Goal: Contribute content: Contribute content

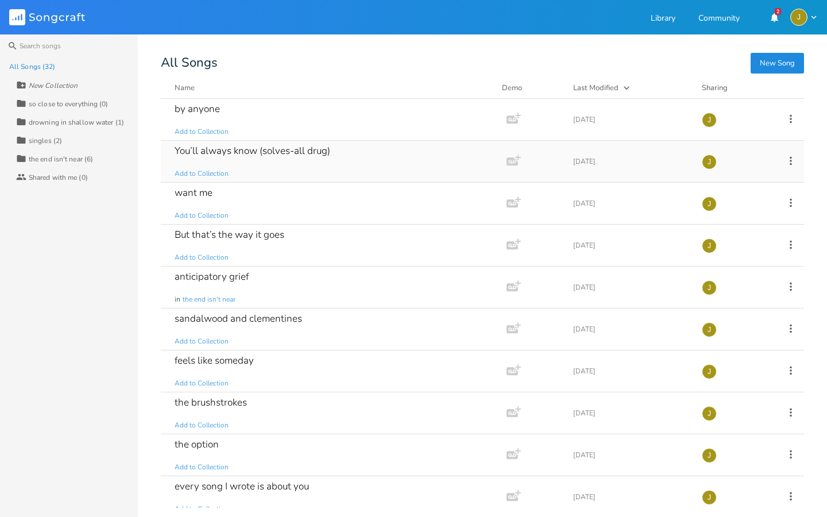
click at [343, 161] on div "You’ll always know (solves-all drug) Add to Collection" at bounding box center [331, 161] width 313 height 41
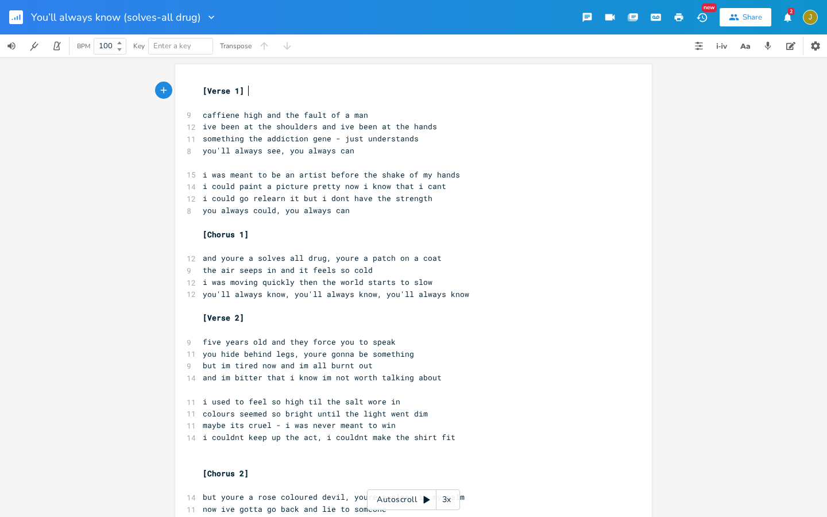
scroll to position [0, 1]
click at [21, 20] on rect "button" at bounding box center [16, 17] width 14 height 14
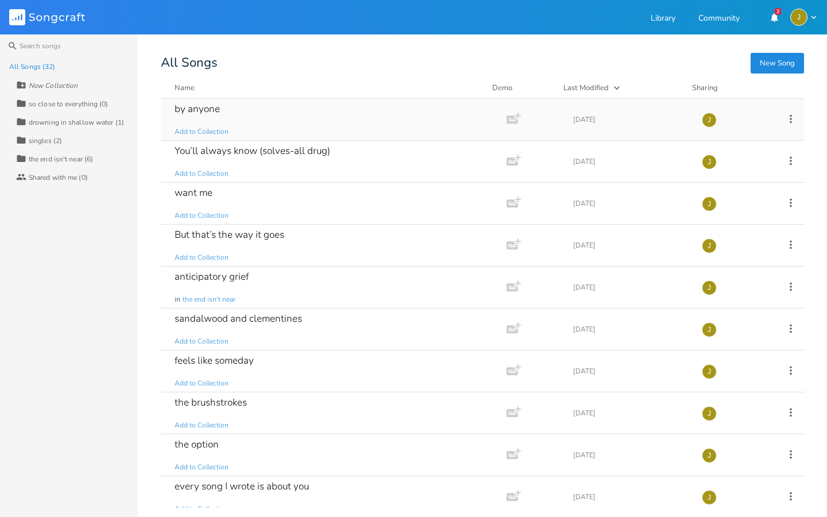
click at [364, 115] on div "by anyone Add to Collection" at bounding box center [331, 119] width 313 height 41
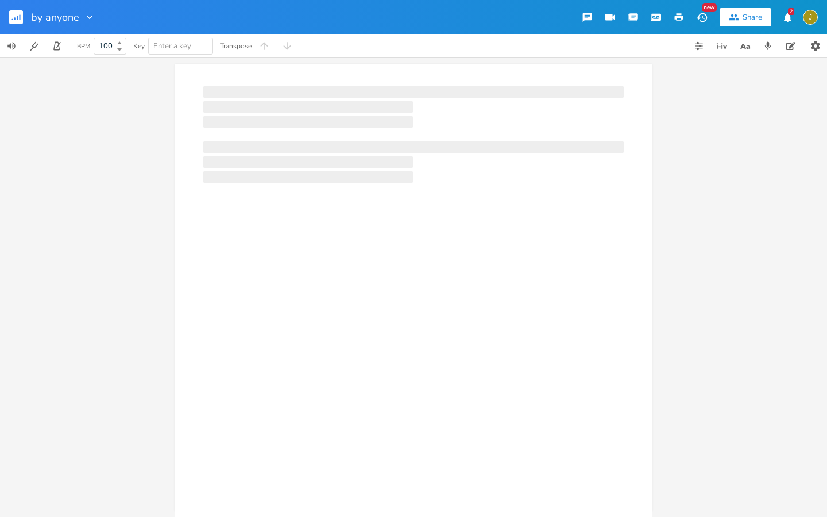
scroll to position [0, 1]
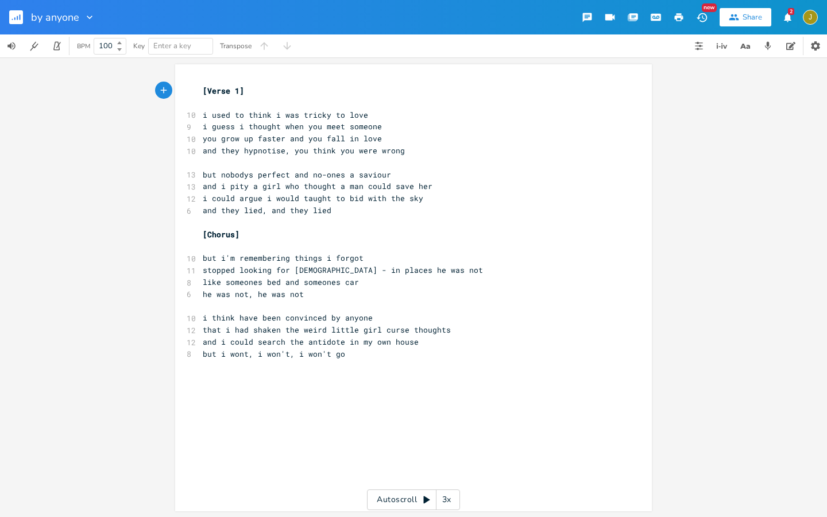
click at [19, 23] on rect "button" at bounding box center [16, 17] width 14 height 14
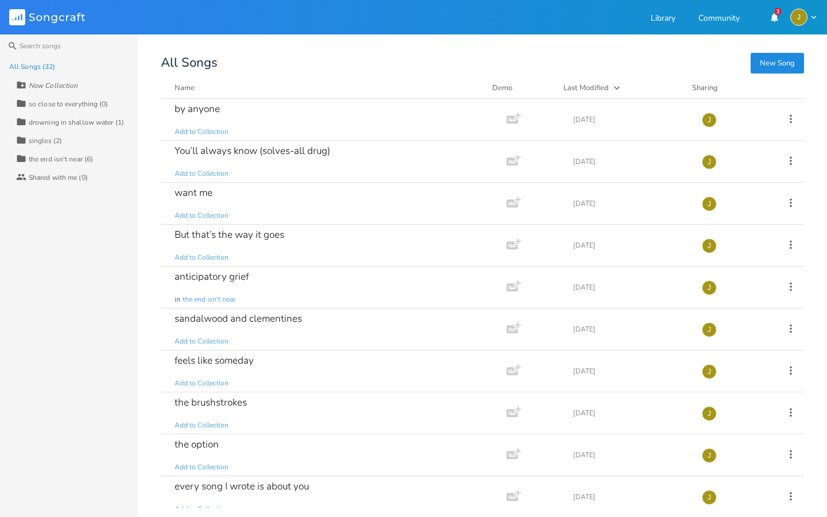
click at [765, 63] on button "New Song" at bounding box center [776, 63] width 53 height 21
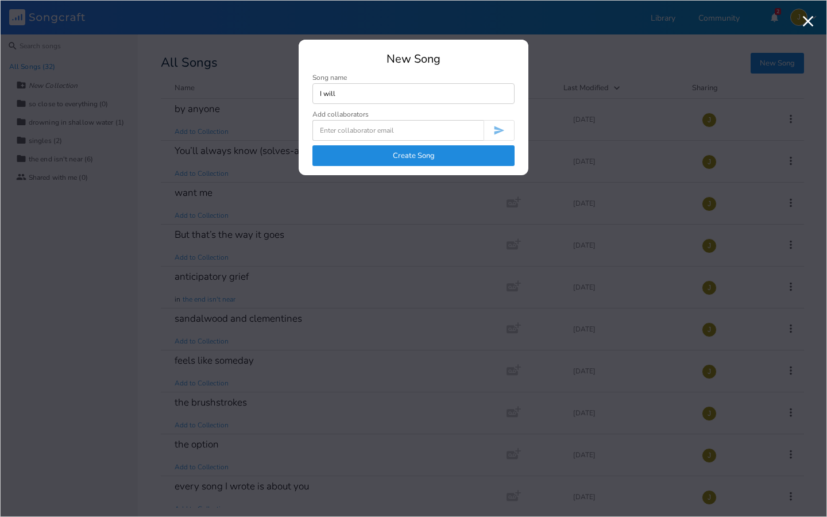
type input "I will"
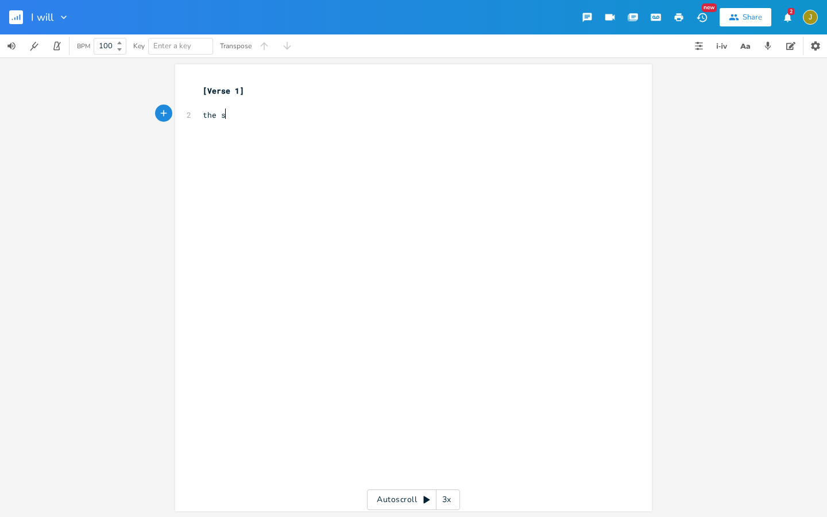
type textarea "the sot"
type textarea "[PERSON_NAME]"
type textarea "ory was just too good, ans"
type textarea "d went i"
type textarea "on for far too long"
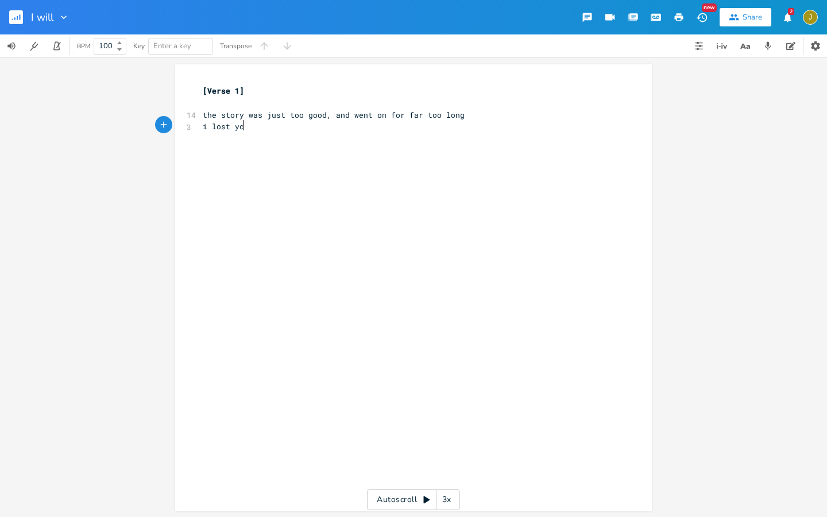
type textarea "i lost yoi"
type textarea "that sacred eye wh"
type textarea "while you watched me grow withdrawn"
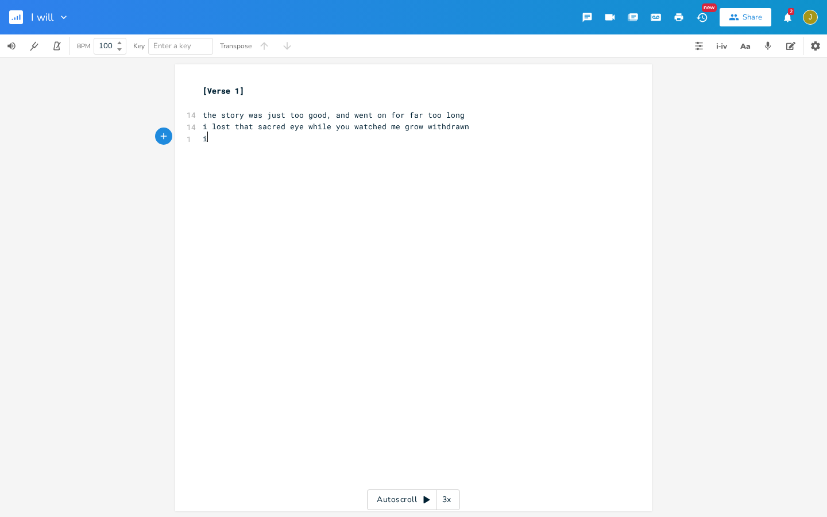
type textarea "i c"
type textarea "i'd become your secret that"
type textarea ", that a"
type textarea "you w"
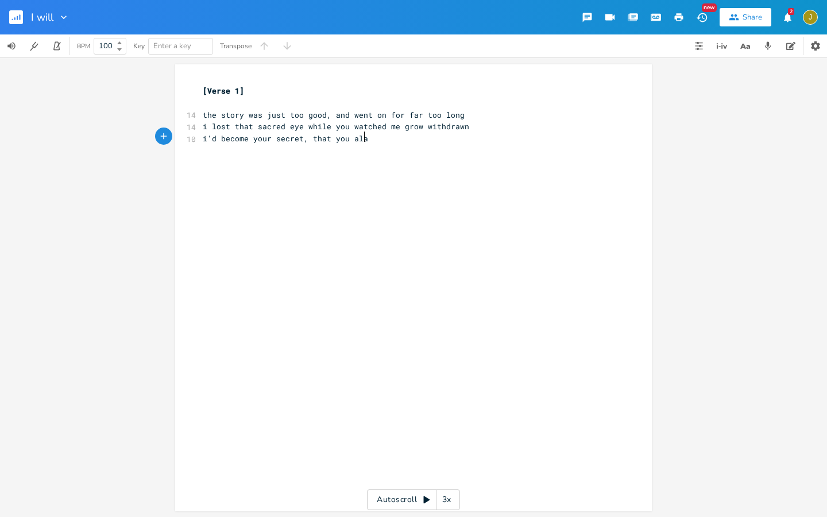
type textarea "alaw"
type textarea "ways planned to keep"
type textarea "you could have most anuyh"
type textarea "th"
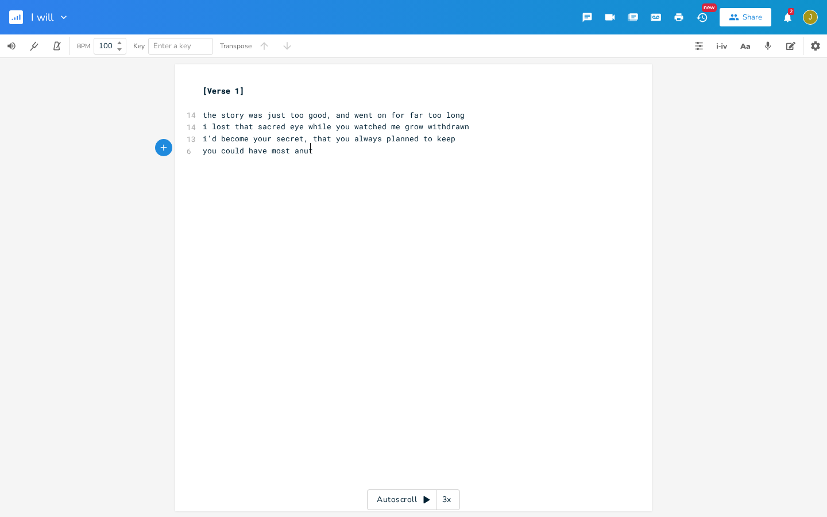
scroll to position [0, 10]
type textarea "uth"
type textarea "ything, but you ca"
type textarea "ouldn;t hav"
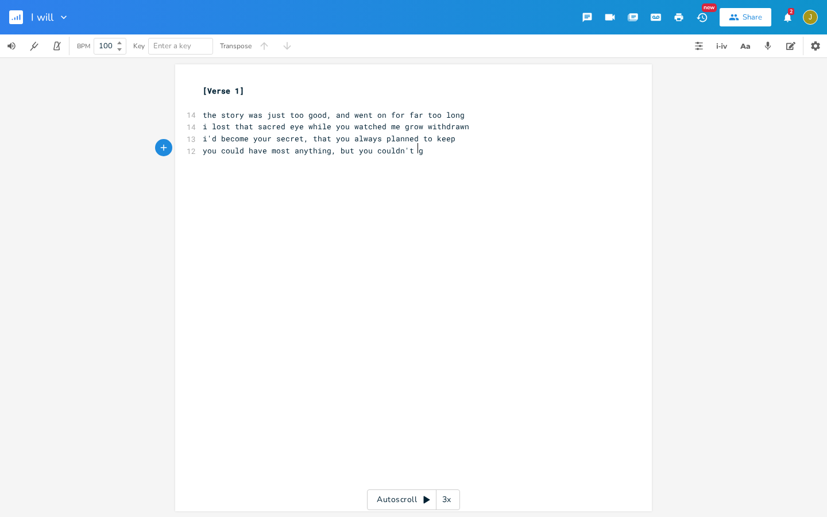
type textarea "'t gac"
type textarea "have had me"
type textarea "[c"
type textarea "C"
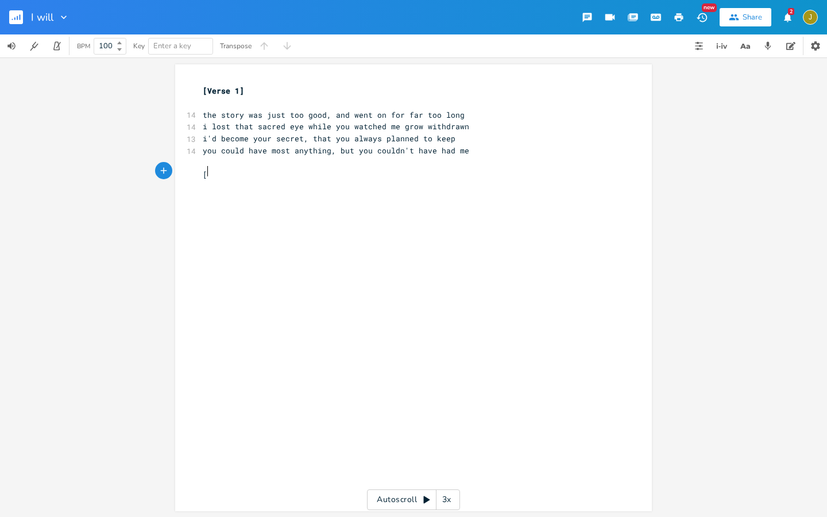
scroll to position [0, 4]
type textarea "Pre-Chorus]"
type textarea "and now i find the bigger person that i always hid away"
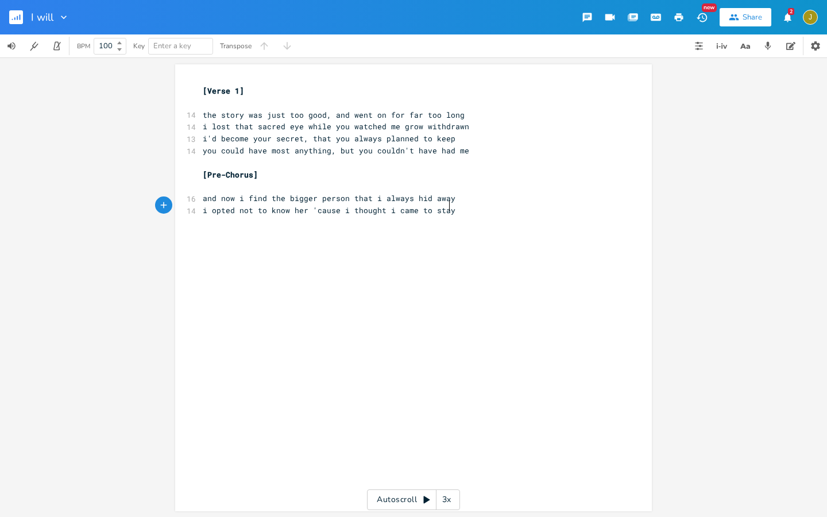
type textarea "i opted not to know her 'cause i thought i came to stay"
type textarea "i wrote a million letters ao"
type textarea "bout holding feelings close"
type textarea "is"
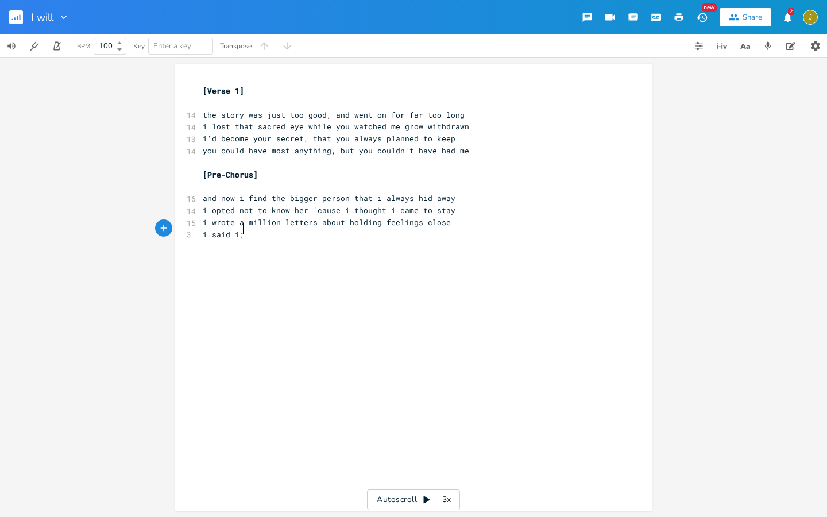
type textarea "said i;d"
type textarea ";d"
type textarea "'d always los"
type textarea "ve you but it hurts m"
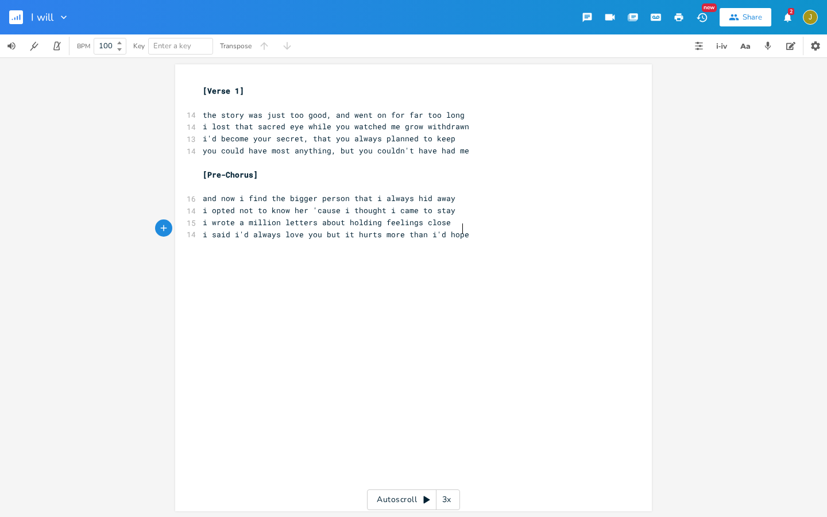
type textarea "ore than i'd hoped"
type textarea "[Chorus]"
type textarea "t"
type textarea "there nothing to be tangible, yh"
type textarea "there's"
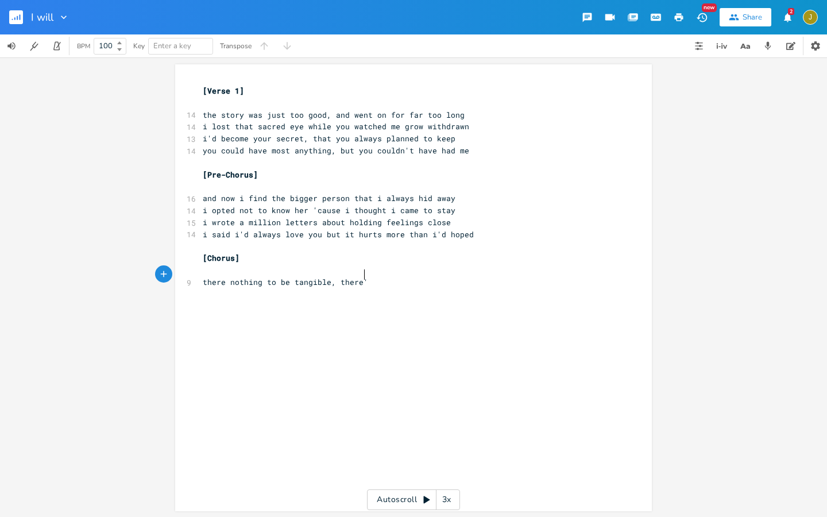
scroll to position [0, 19]
click at [224, 278] on span "there nothing to be tangible, there's" at bounding box center [288, 282] width 170 height 10
type textarea "'s"
click at [427, 276] on pre "there's nothing to be tangible, there's" at bounding box center [407, 282] width 415 height 12
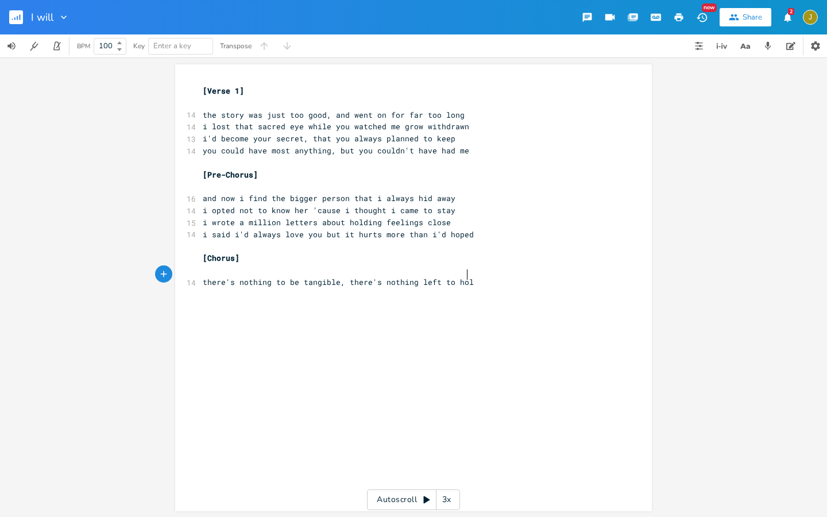
type textarea "nothing left to hold"
type textarea "i will now, stand my groun d"
type textarea "d -"
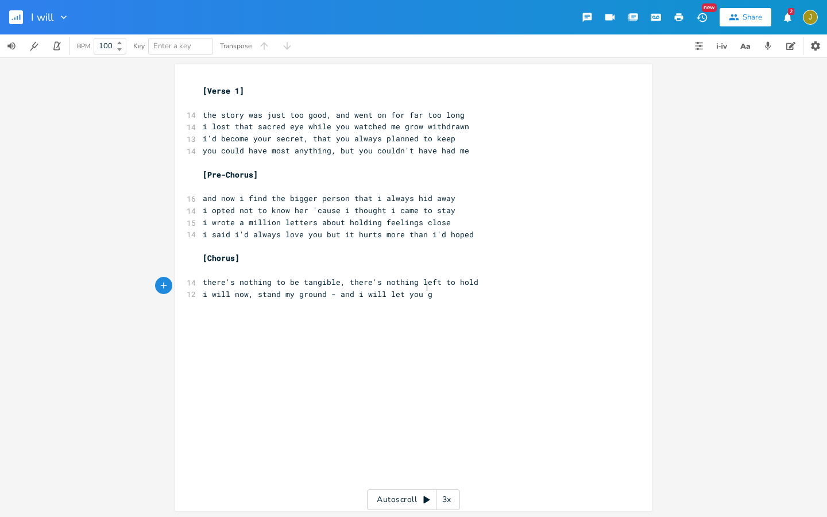
type textarea "and i will let you go"
type textarea "i"
type textarea "i w"
type textarea "i will i"
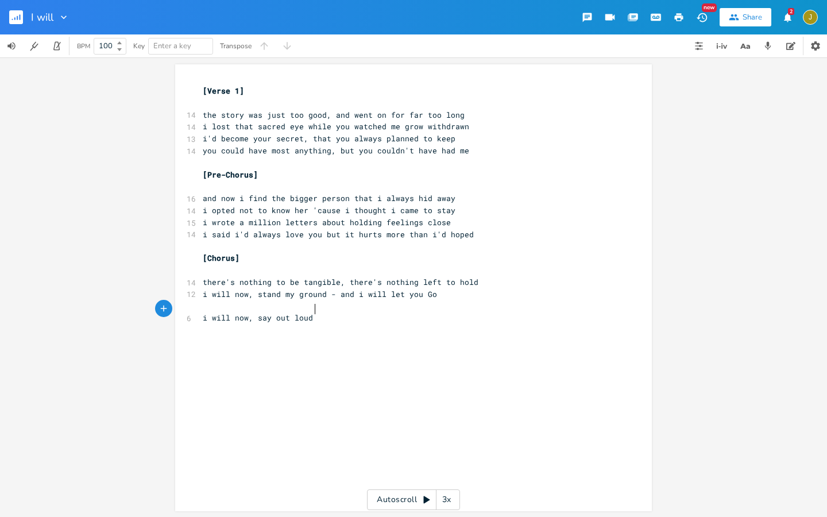
type textarea "now, say out loud 0"
type textarea "- that i will leet y"
type textarea "t you go"
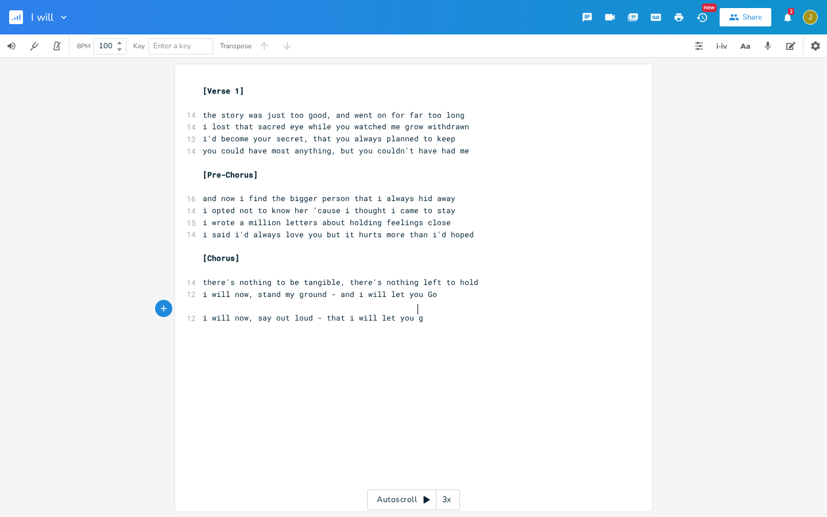
type textarea "go"
click at [424, 289] on span "i will now, stand my ground - and i will let you Go" at bounding box center [320, 294] width 234 height 10
type textarea "g"
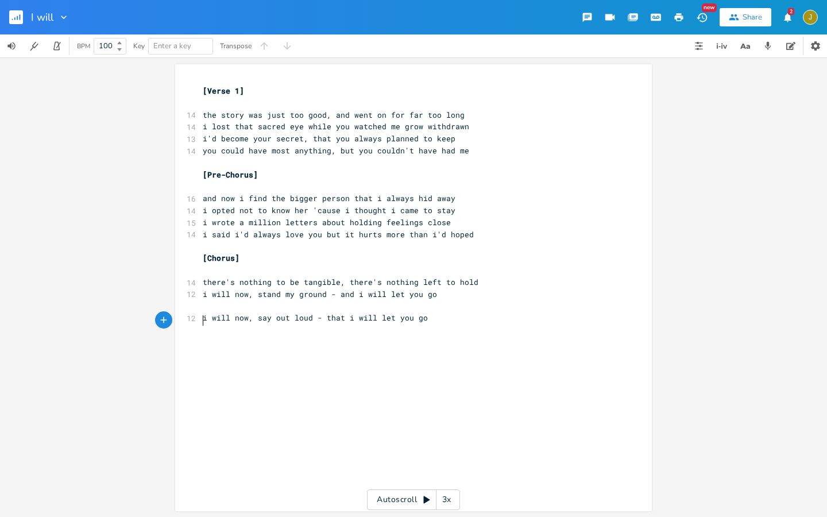
click at [295, 385] on div "xxxxxxxxxx [Verse 1] ​ 14 the story was just too good, and went on for far too …" at bounding box center [421, 299] width 443 height 432
type textarea "[Ourt"
type textarea "tro]"
type textarea "curse me for the hopefulness that i wouldn"
type textarea "nbe"
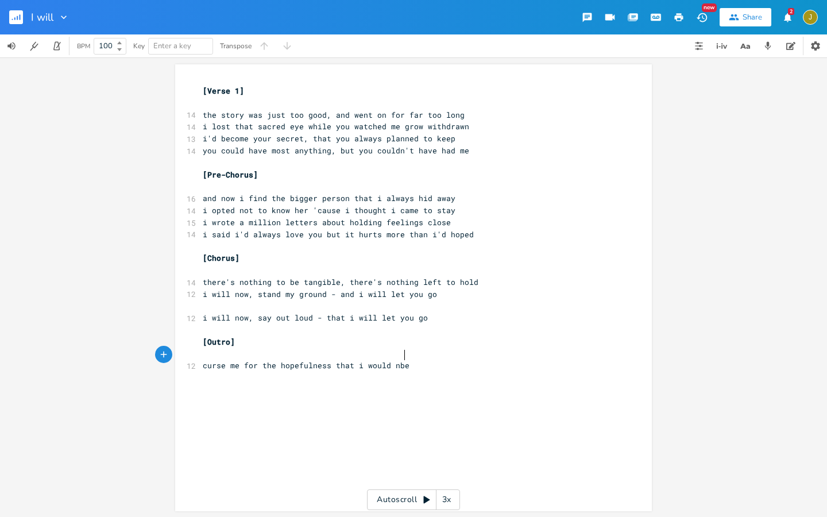
type textarea "e"
type textarea "ever change"
type textarea "i feel"
type textarea "ll in love with brush stok"
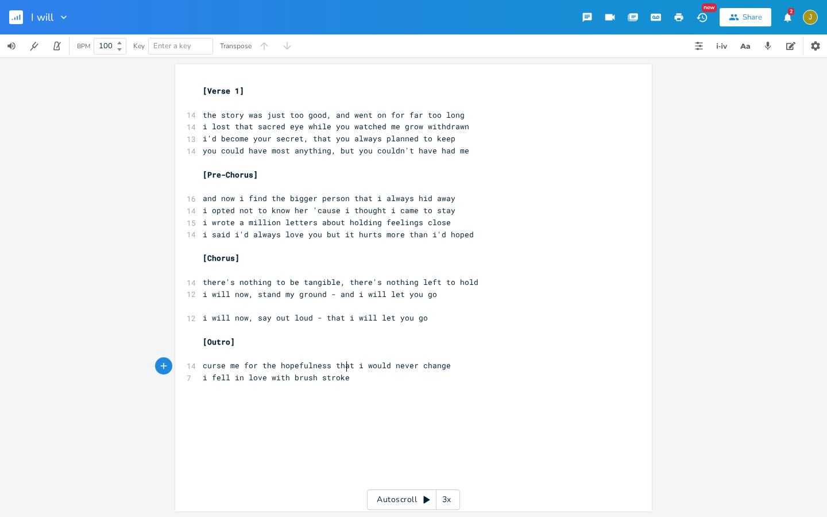
type textarea "roke"
type textarea "s that i"
type textarea "i lost sight of in ways"
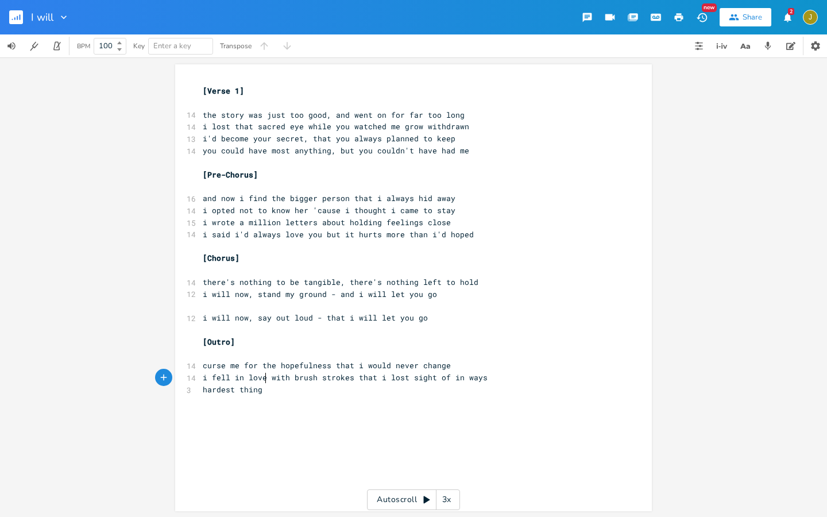
type textarea "hardest thing i"
type textarea "i've done, but not"
type textarea "w i have to leave"
type textarea "o"
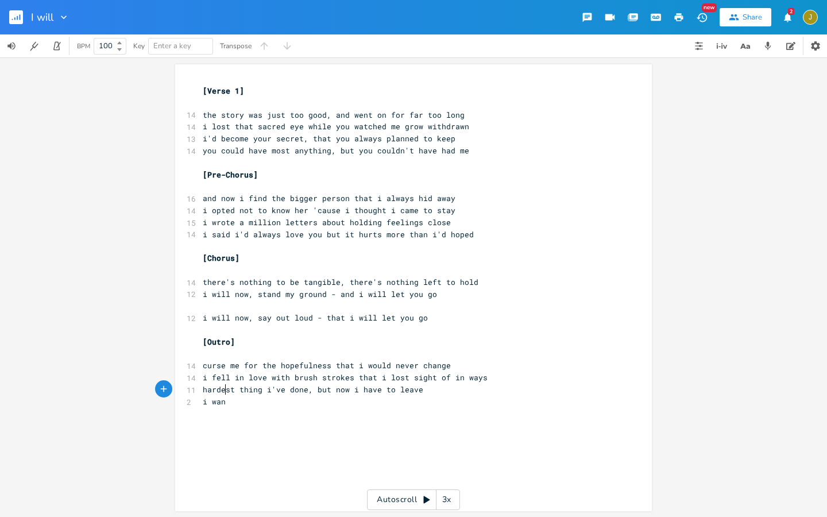
type textarea "i wans"
type textarea "[PERSON_NAME] to be wrong so bad but somethings gi"
type textarea "t"
type textarea "otta give"
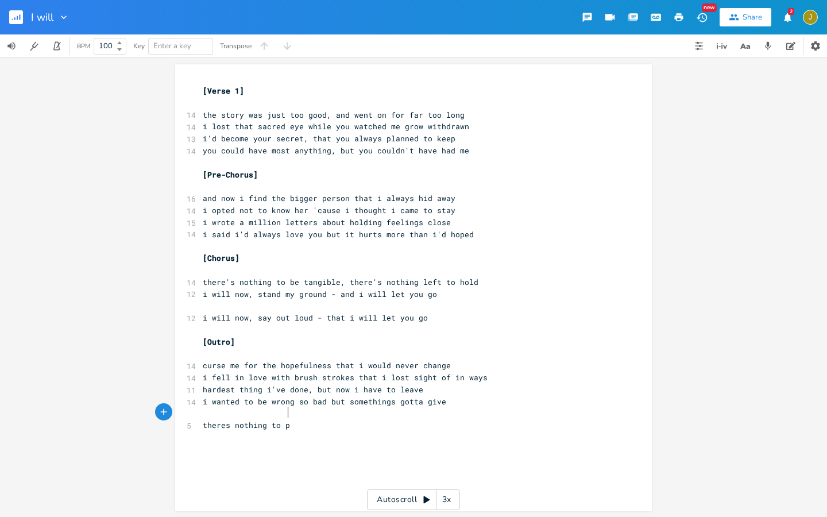
type textarea "theres nothing to pi"
type textarea "but rm"
type textarea "emains of love- but love was still once"
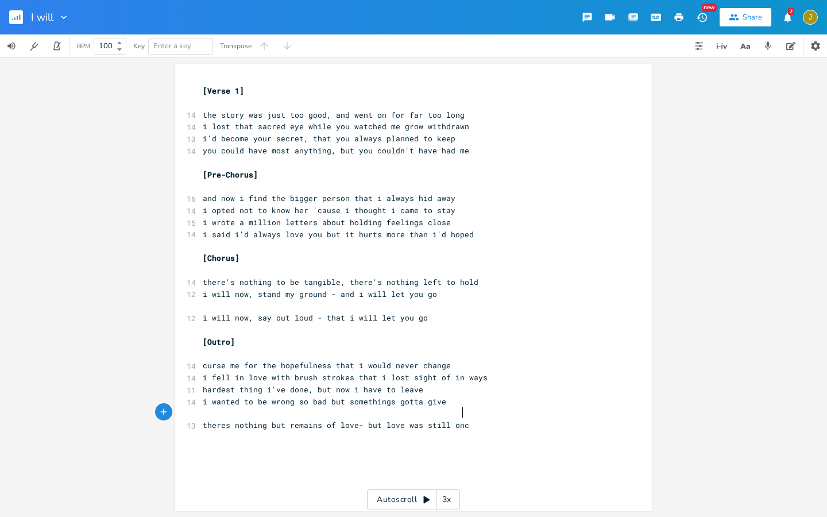
scroll to position [0, 109]
type textarea "o"
type textarea "still fou"
type textarea "onc"
type textarea "e found"
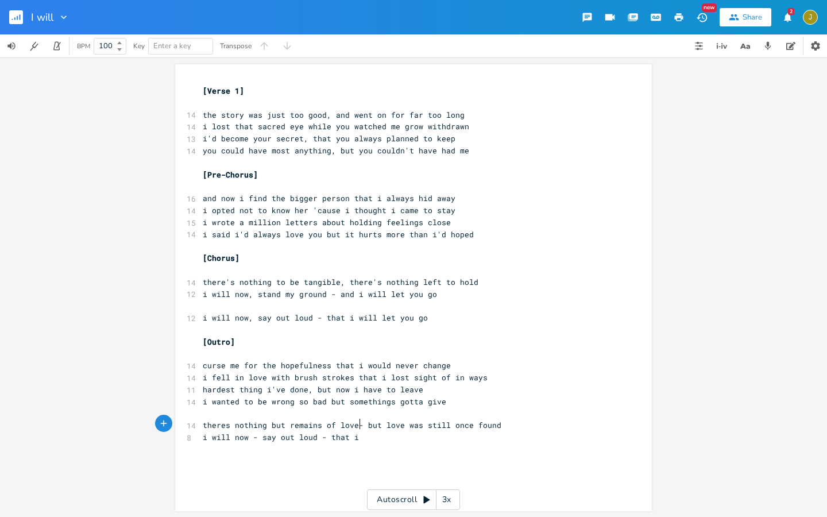
type textarea "i will now - say out loud - that i i"
type textarea "i"
type textarea "will go"
type textarea "let you go"
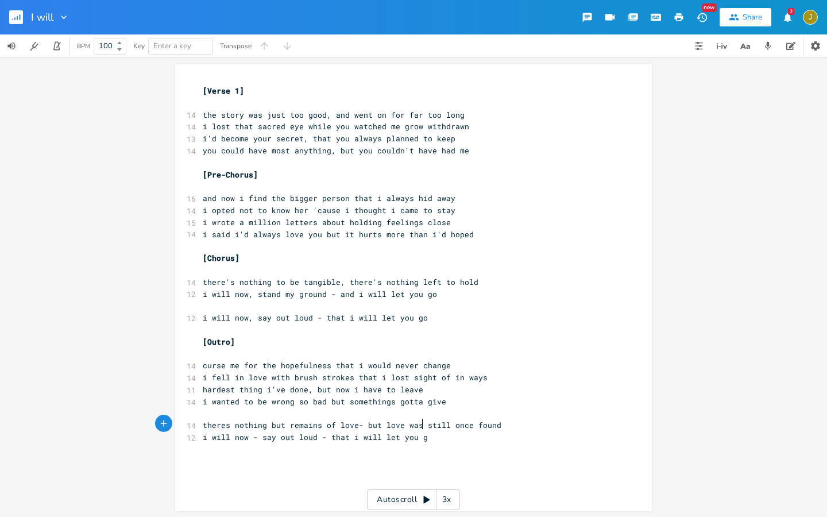
scroll to position [0, 28]
click at [373, 384] on span "hardest thing i've done, but now i have to leave" at bounding box center [313, 389] width 220 height 10
click at [498, 419] on pre "theres nothing but remains of love- but love was still once found" at bounding box center [407, 425] width 415 height 12
type textarea "known"
